Goal: Task Accomplishment & Management: Manage account settings

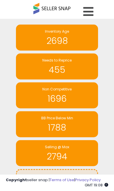
scroll to position [80, 79]
click at [91, 10] on icon at bounding box center [88, 12] width 10 height 12
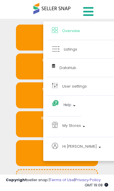
click at [81, 125] on p "My Stores" at bounding box center [82, 127] width 60 height 10
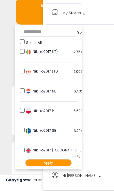
scroll to position [121, 0]
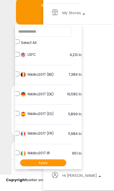
click at [103, 94] on li "Hi [PERSON_NAME] Account Profile Logout" at bounding box center [81, 106] width 71 height 163
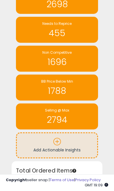
scroll to position [0, 0]
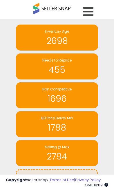
click at [91, 10] on icon at bounding box center [88, 12] width 10 height 12
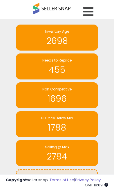
click at [90, 12] on icon at bounding box center [88, 12] width 10 height 12
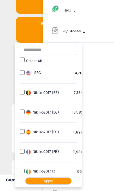
scroll to position [0, 0]
click at [25, 72] on img at bounding box center [28, 73] width 6 height 6
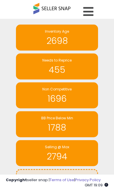
click at [90, 10] on icon at bounding box center [88, 12] width 10 height 12
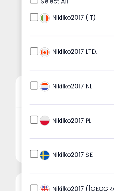
click at [45, 180] on button "Apply" at bounding box center [48, 183] width 46 height 7
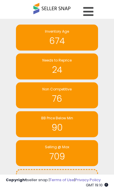
click at [89, 9] on icon at bounding box center [88, 12] width 10 height 12
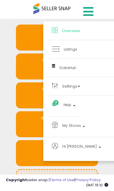
click at [73, 48] on span "Listings" at bounding box center [70, 49] width 13 height 5
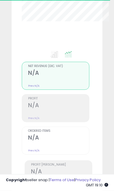
select select "**"
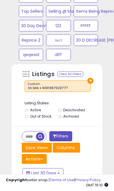
scroll to position [406, 0]
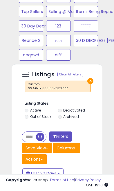
click at [94, 78] on div "Listings Clear All Filters" at bounding box center [57, 75] width 80 height 12
click at [93, 79] on button "×" at bounding box center [90, 81] width 6 height 6
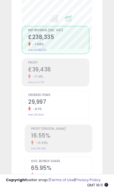
scroll to position [131, 0]
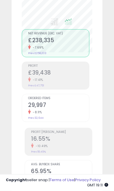
click at [64, 141] on h2 "16.55%" at bounding box center [61, 140] width 61 height 8
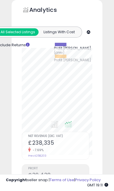
scroll to position [18, 0]
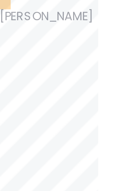
click at [32, 28] on div "Retrieving graph data.. Profit Margin (prev) Profit Margin" at bounding box center [56, 76] width 79 height 113
click at [32, 27] on div "Retrieving graph data.. Profit Margin (prev) Profit Margin" at bounding box center [56, 76] width 79 height 113
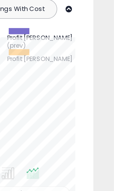
click at [51, 60] on div "Analytics Totals For All Selected Listings Listings With Cost Include Returns" at bounding box center [57, 183] width 91 height 352
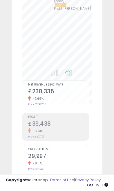
scroll to position [84, 0]
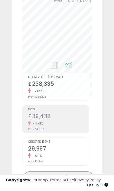
click at [60, 119] on h2 "£39,438" at bounding box center [58, 117] width 61 height 8
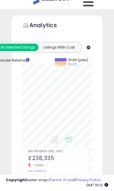
scroll to position [0, 0]
